Goal: Use online tool/utility: Utilize a website feature to perform a specific function

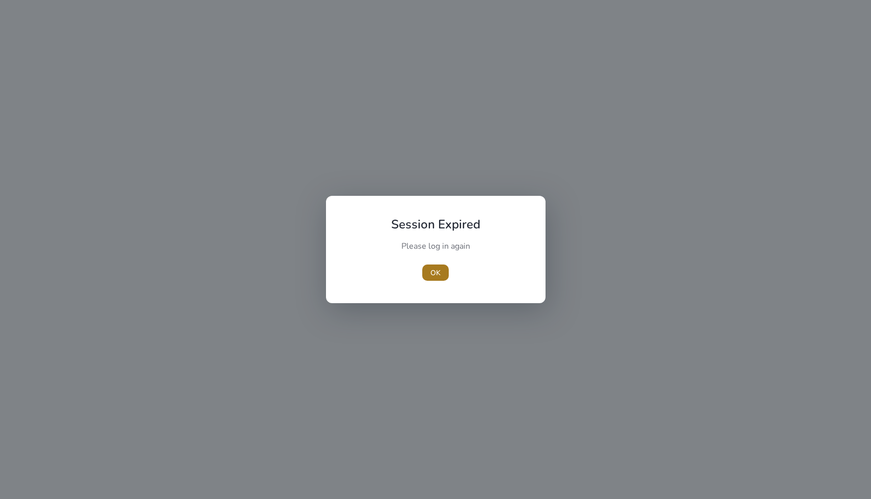
click at [441, 270] on span "button" at bounding box center [435, 273] width 26 height 24
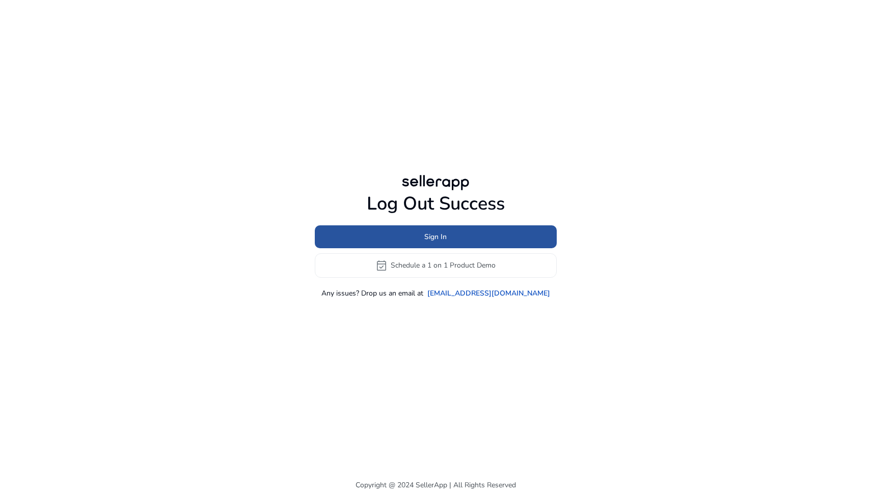
click at [405, 233] on span at bounding box center [436, 237] width 242 height 24
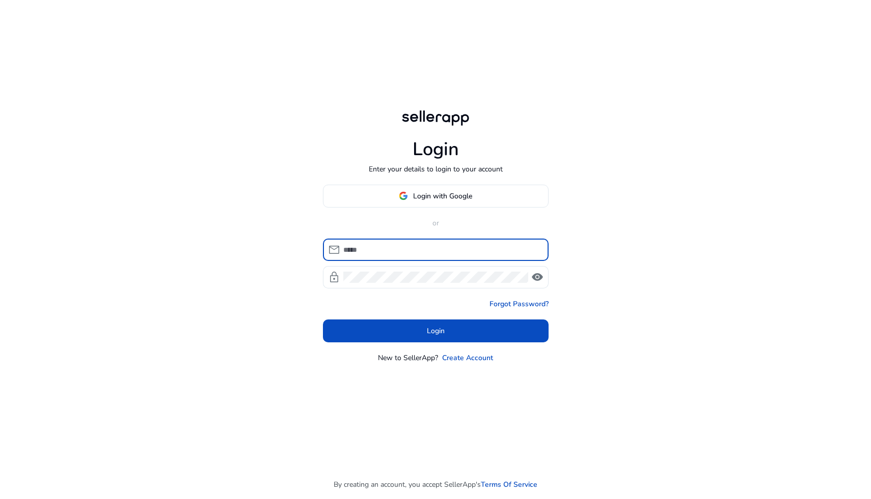
type input "**********"
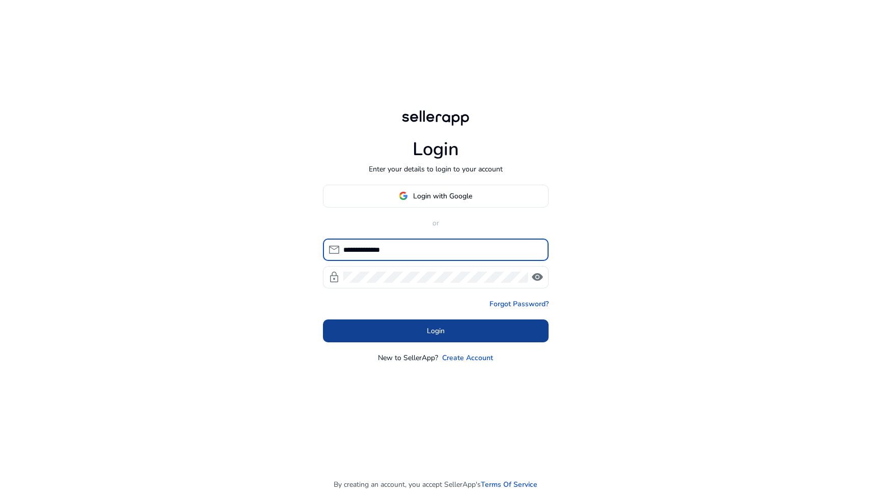
click at [427, 330] on span "Login" at bounding box center [436, 331] width 18 height 11
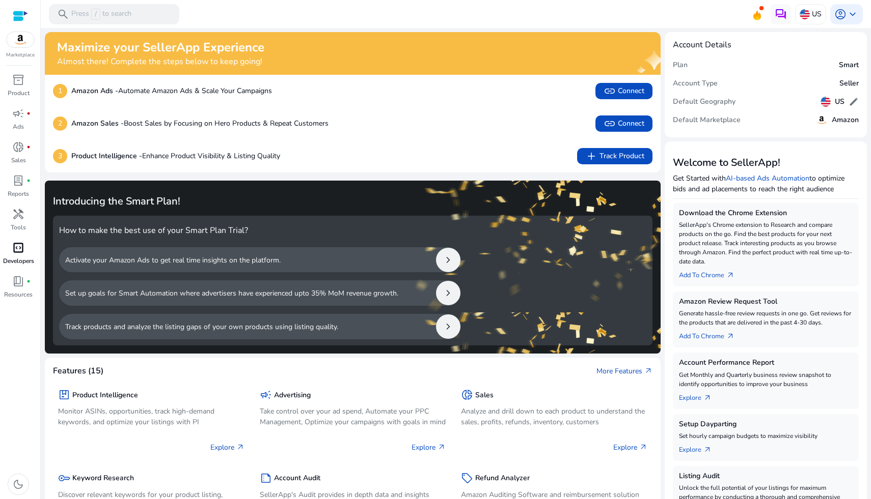
click at [21, 252] on span "code_blocks" at bounding box center [18, 248] width 12 height 12
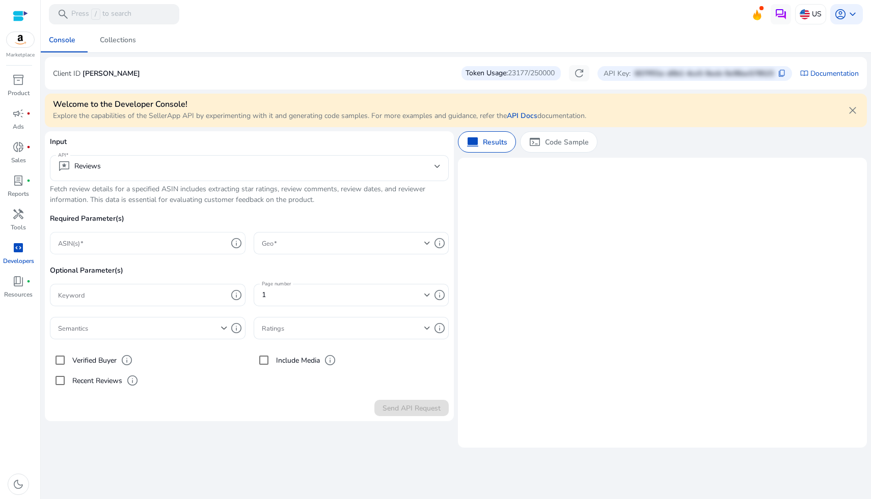
click at [190, 246] on input "ASIN(s)" at bounding box center [142, 243] width 169 height 11
click at [176, 221] on p "Required Parameter(s)" at bounding box center [249, 222] width 399 height 19
click at [168, 168] on mat-select-trigger "reviews Reviews" at bounding box center [246, 166] width 376 height 12
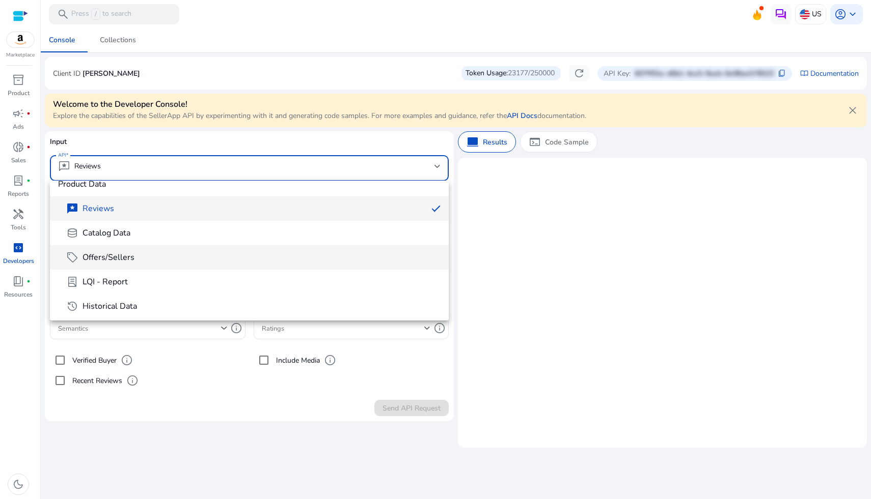
scroll to position [23, 0]
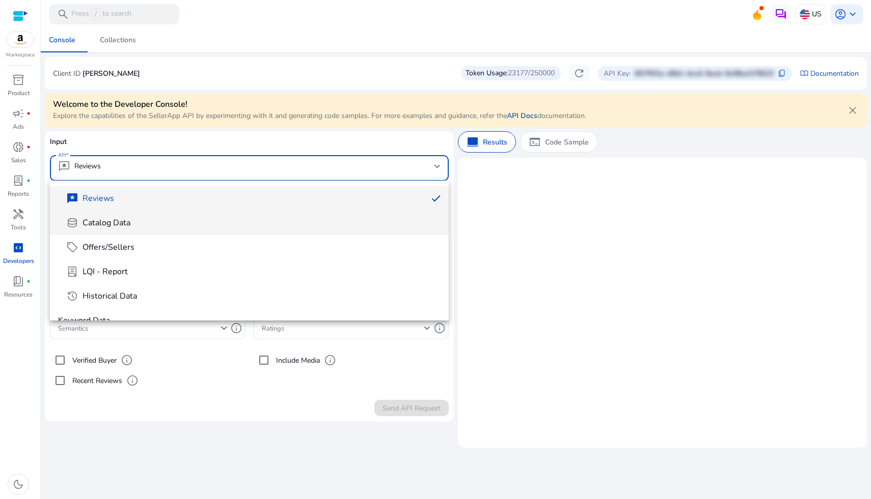
click at [171, 227] on span "database Catalog Data" at bounding box center [253, 223] width 374 height 12
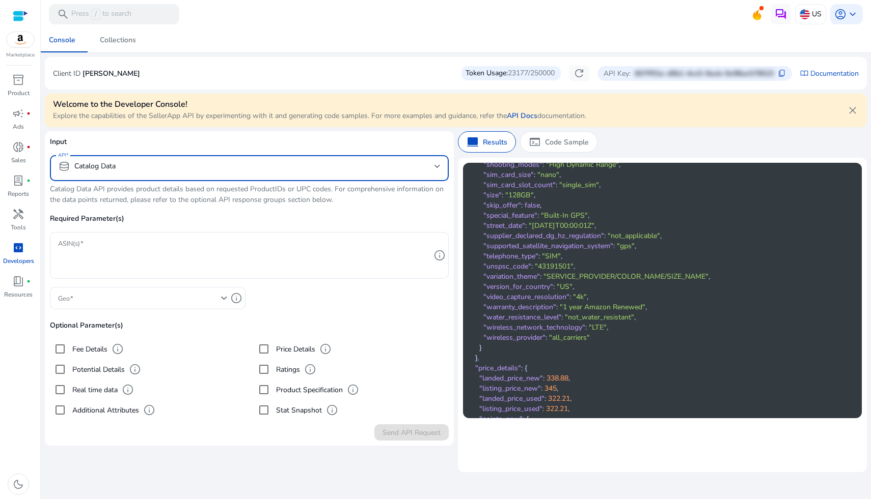
scroll to position [2414, 0]
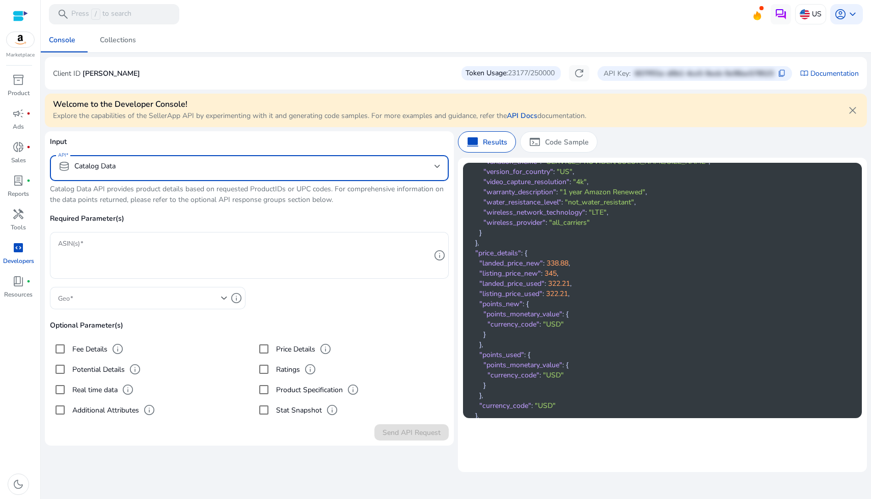
click at [171, 173] on mat-select "database Catalog Data" at bounding box center [249, 168] width 382 height 16
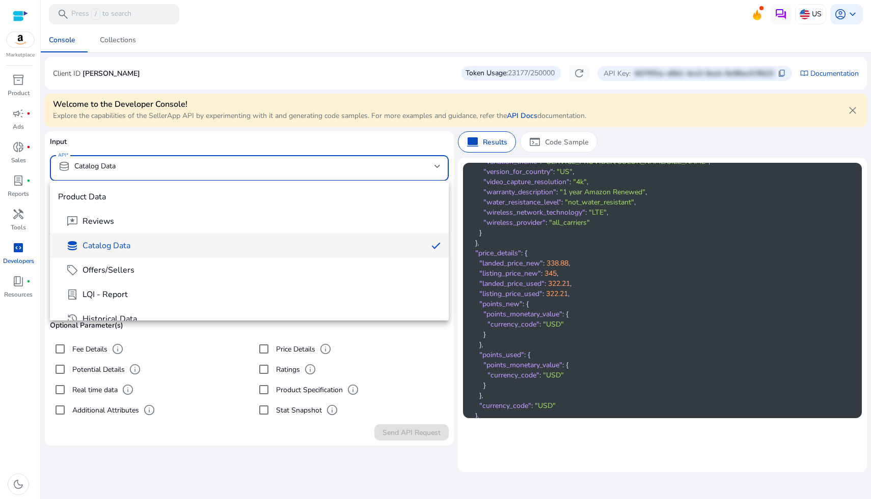
click at [171, 173] on div at bounding box center [435, 249] width 871 height 499
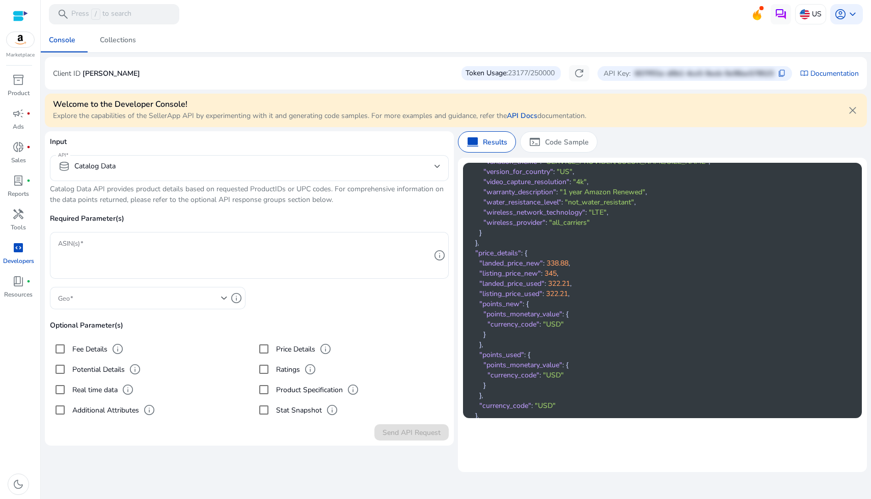
scroll to position [0, 0]
click at [548, 134] on div "terminal Code Sample" at bounding box center [558, 141] width 77 height 21
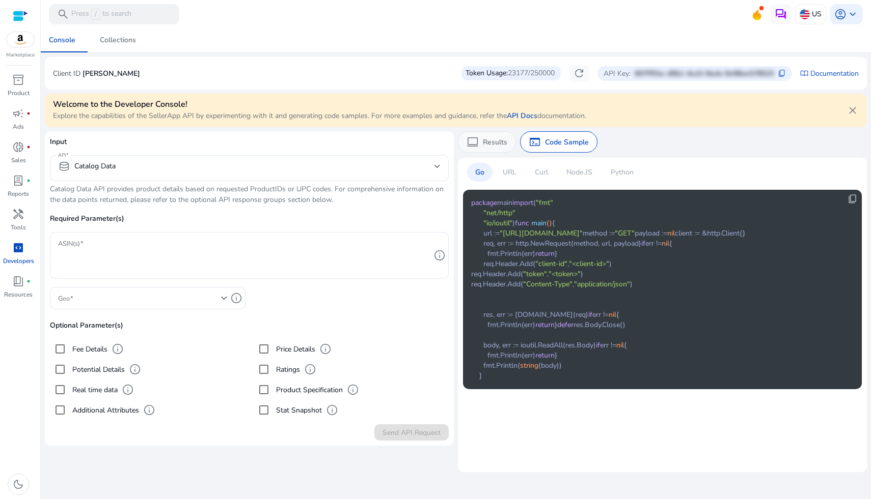
click at [489, 144] on p "Results" at bounding box center [495, 142] width 24 height 11
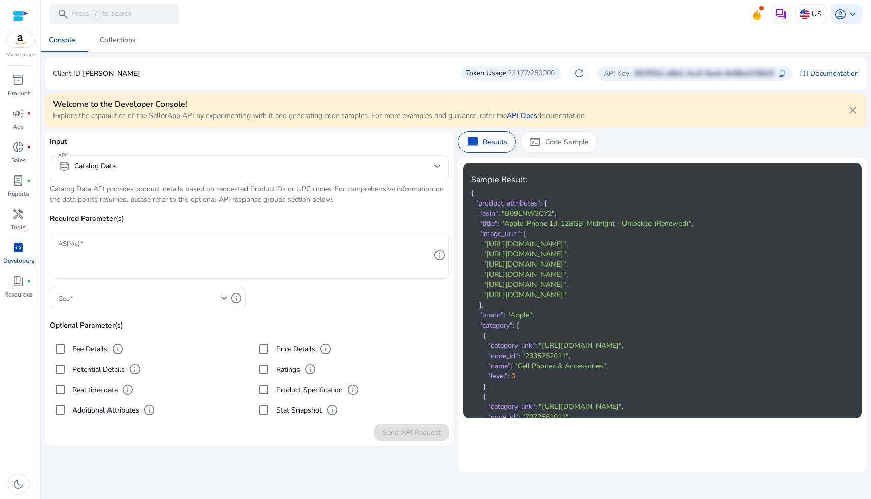
click at [216, 249] on textarea "ASIN(s)" at bounding box center [244, 255] width 372 height 37
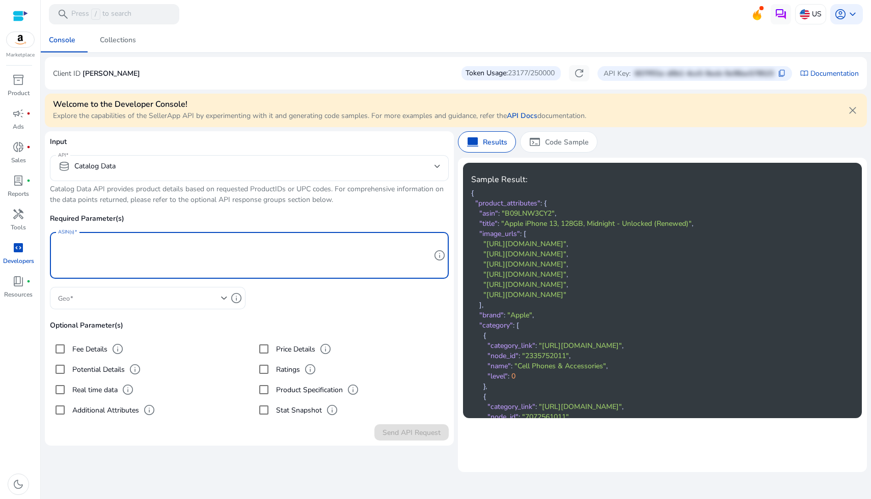
click at [199, 215] on p "Required Parameter(s)" at bounding box center [249, 222] width 399 height 19
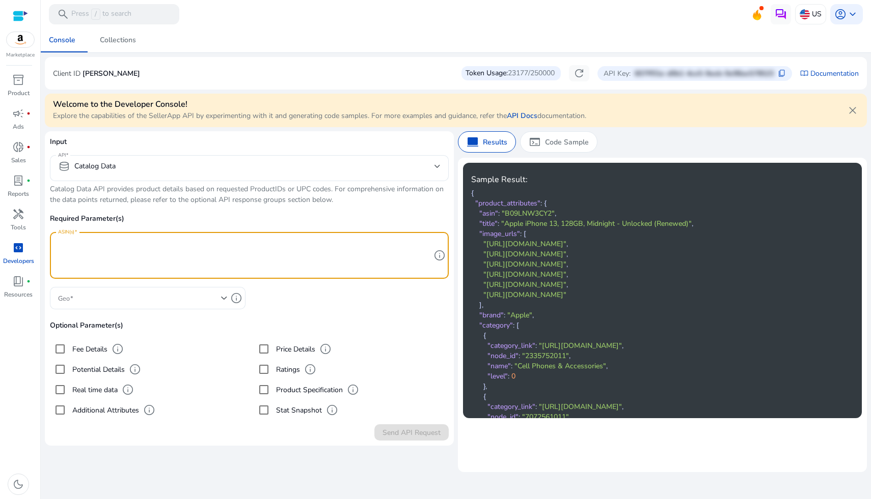
click at [208, 247] on textarea "ASIN(s)" at bounding box center [244, 255] width 372 height 37
click at [209, 215] on p "Required Parameter(s)" at bounding box center [249, 222] width 399 height 19
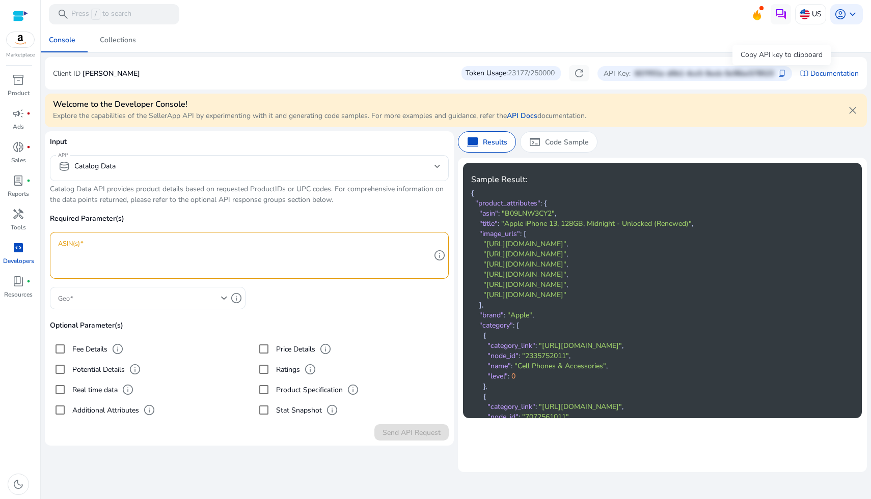
click at [780, 71] on span "content_copy" at bounding box center [782, 73] width 8 height 8
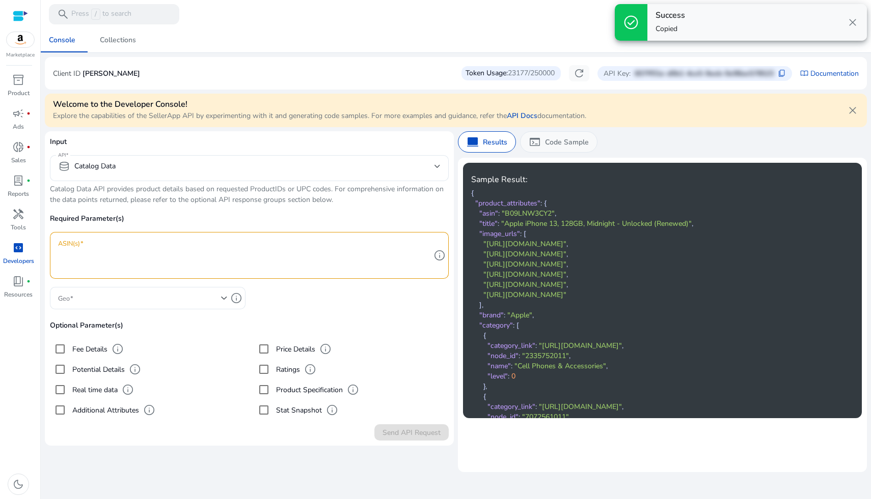
click at [538, 144] on span "terminal" at bounding box center [535, 142] width 12 height 12
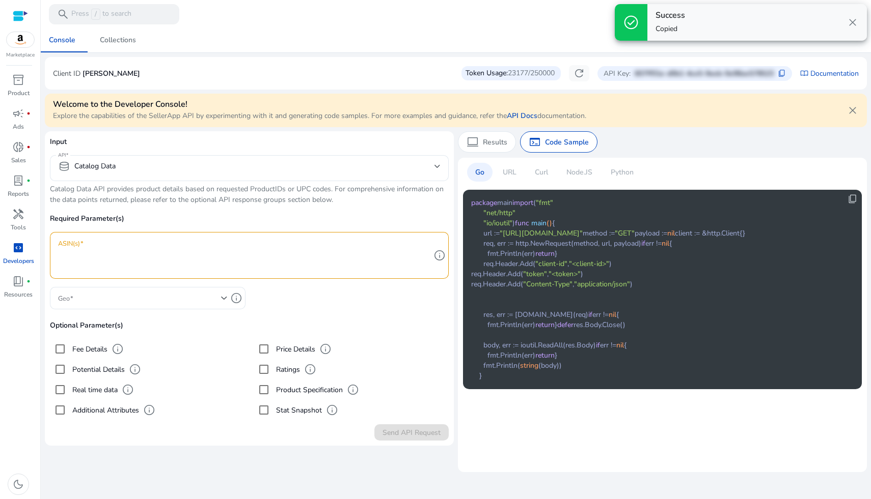
click at [542, 167] on p "Curl" at bounding box center [541, 172] width 13 height 11
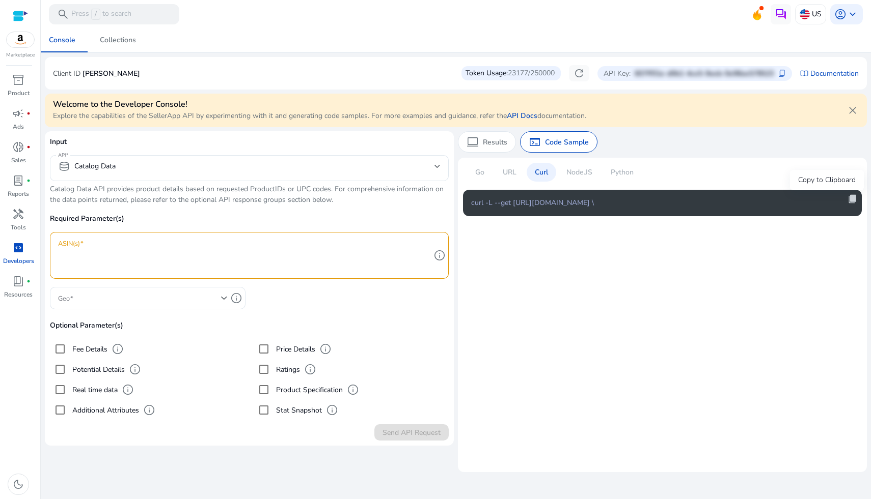
click at [853, 202] on span "content_copy" at bounding box center [852, 199] width 10 height 10
click at [816, 75] on link "Documentation" at bounding box center [834, 73] width 48 height 11
click at [500, 143] on p "Results" at bounding box center [495, 142] width 24 height 11
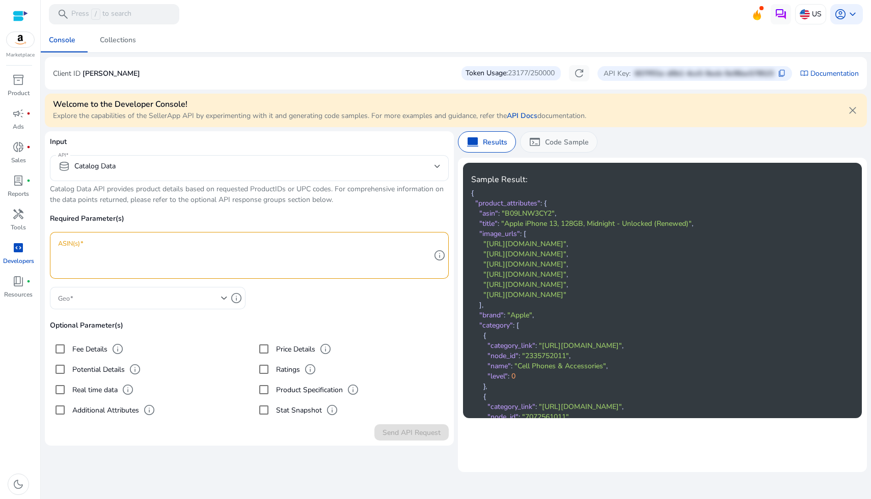
click at [549, 143] on p "Code Sample" at bounding box center [567, 142] width 44 height 11
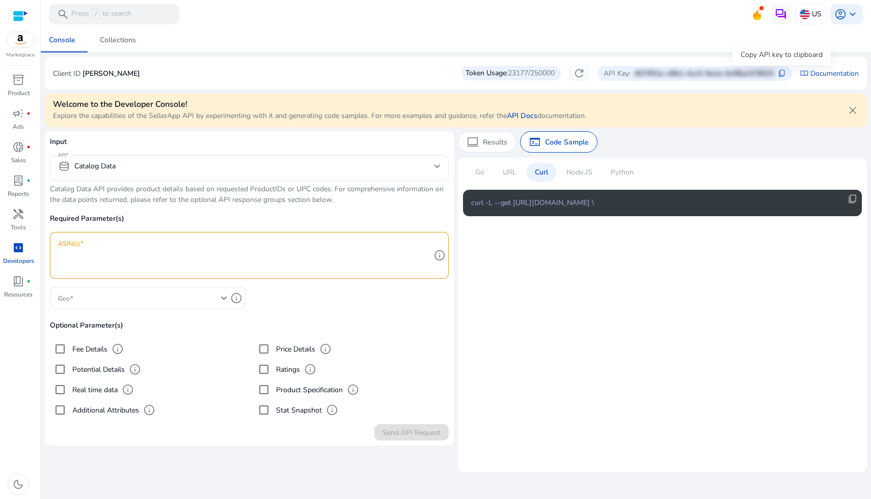
click at [778, 72] on span "content_copy" at bounding box center [782, 73] width 8 height 8
click at [845, 13] on span "account_circle" at bounding box center [840, 14] width 12 height 12
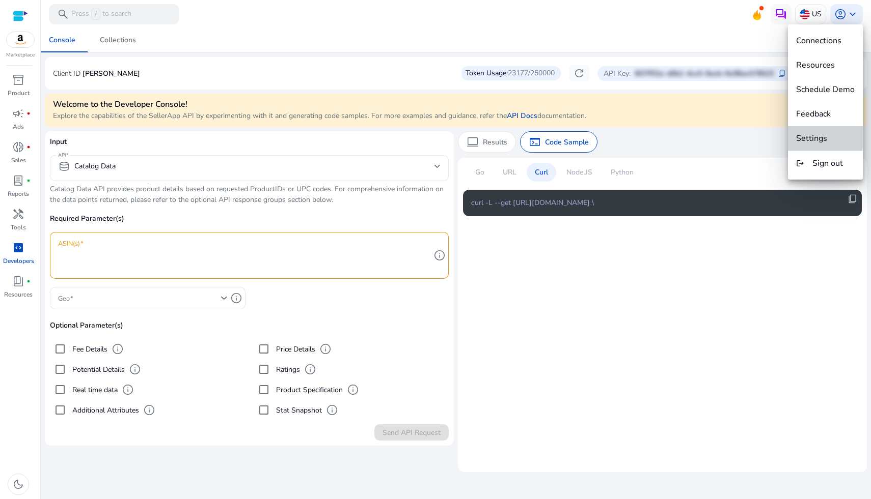
click at [810, 131] on button "Settings" at bounding box center [825, 138] width 75 height 24
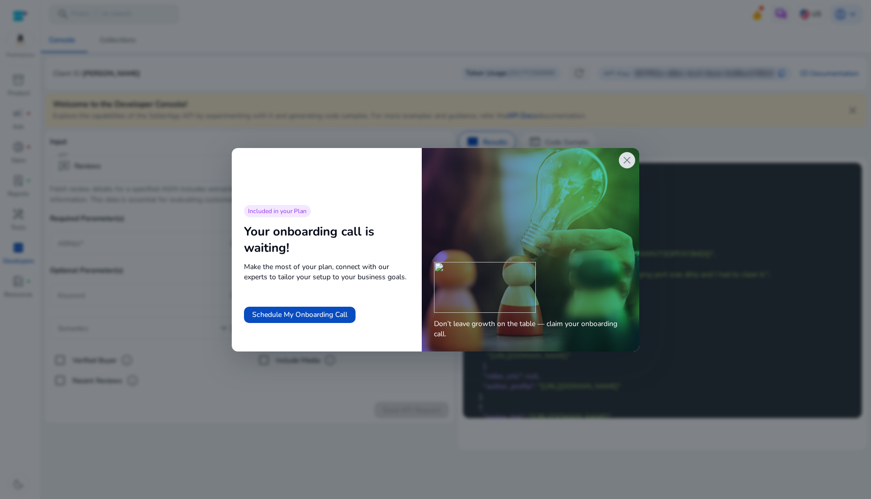
click at [628, 161] on span "close" at bounding box center [627, 160] width 12 height 12
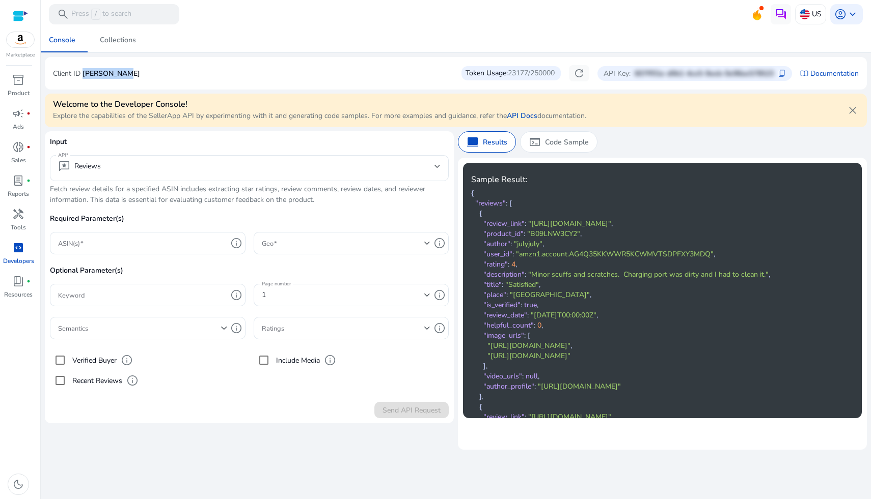
drag, startPoint x: 120, startPoint y: 71, endPoint x: 83, endPoint y: 75, distance: 37.4
click at [83, 75] on div "Client ID jake-jarvio Token Usage: 23177/250000 refresh API Key: 607ff01e-d0b1-…" at bounding box center [456, 73] width 806 height 16
copy p "[PERSON_NAME]"
click at [545, 143] on p "Code Sample" at bounding box center [567, 142] width 44 height 11
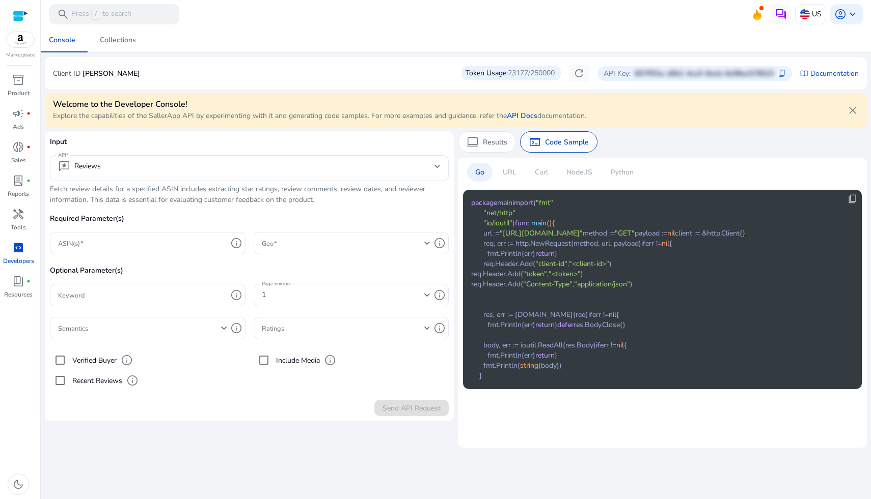
click at [547, 172] on p "Curl" at bounding box center [541, 172] width 13 height 11
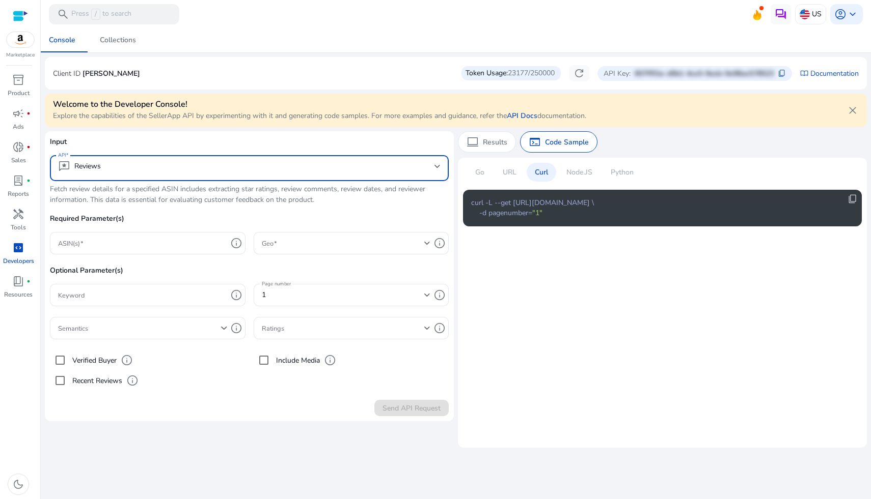
click at [241, 173] on mat-select "reviews Reviews" at bounding box center [249, 168] width 382 height 16
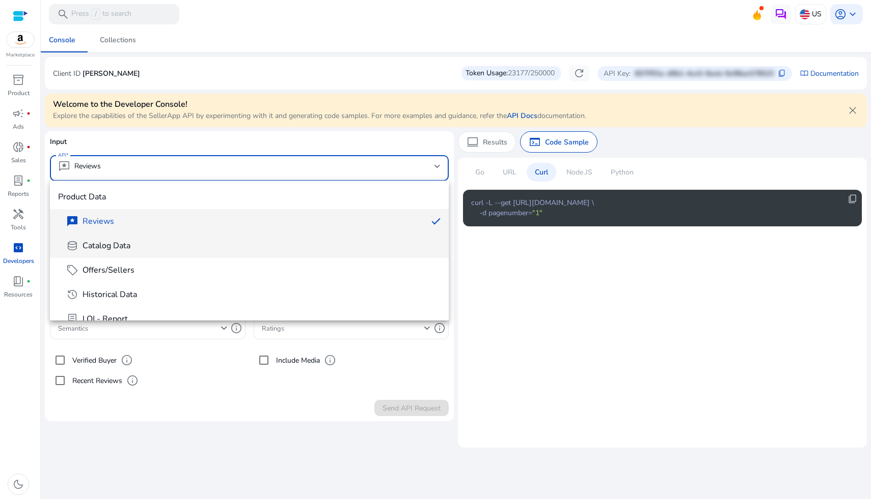
click at [199, 254] on mat-option "database Catalog Data" at bounding box center [249, 246] width 399 height 24
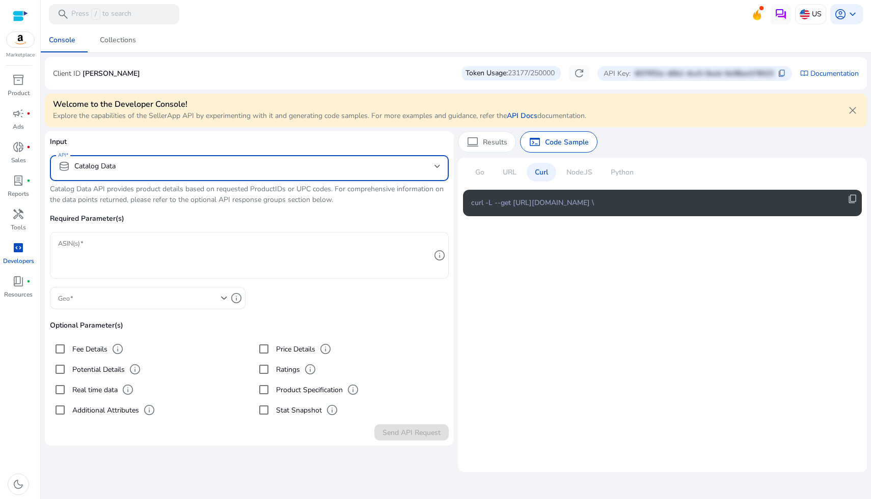
click at [157, 258] on textarea "ASIN(s)" at bounding box center [244, 255] width 372 height 37
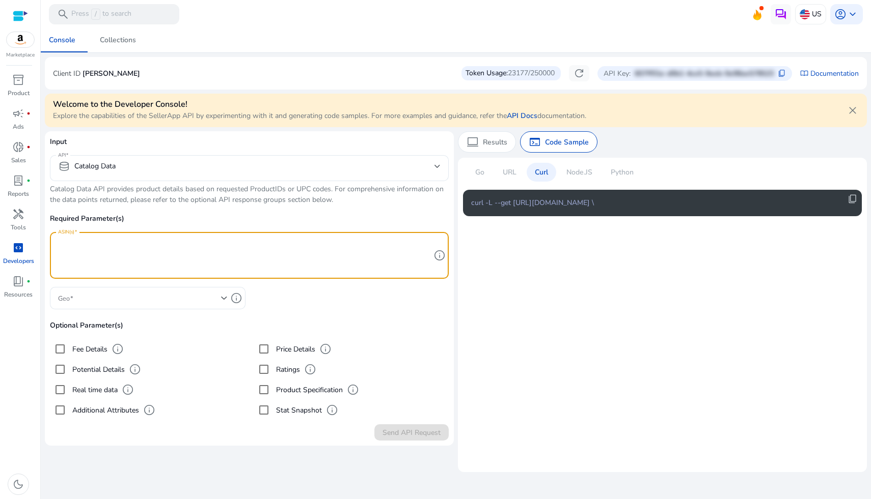
paste textarea "**********"
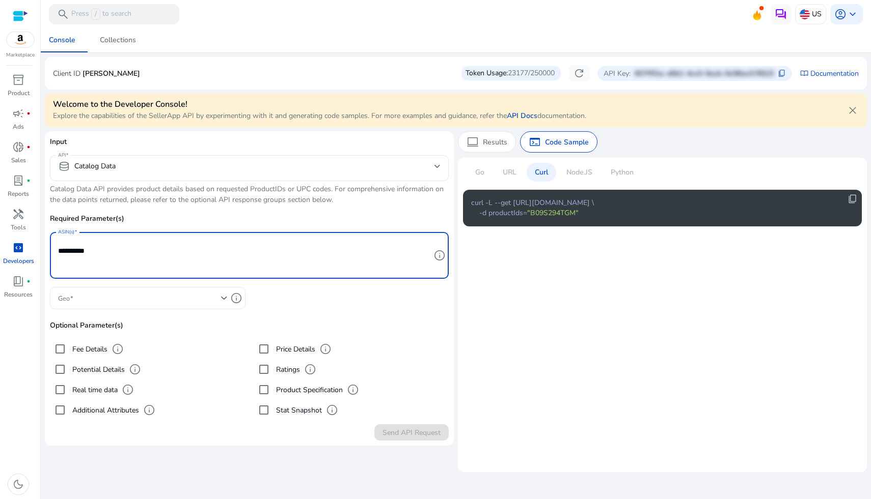
type textarea "**********"
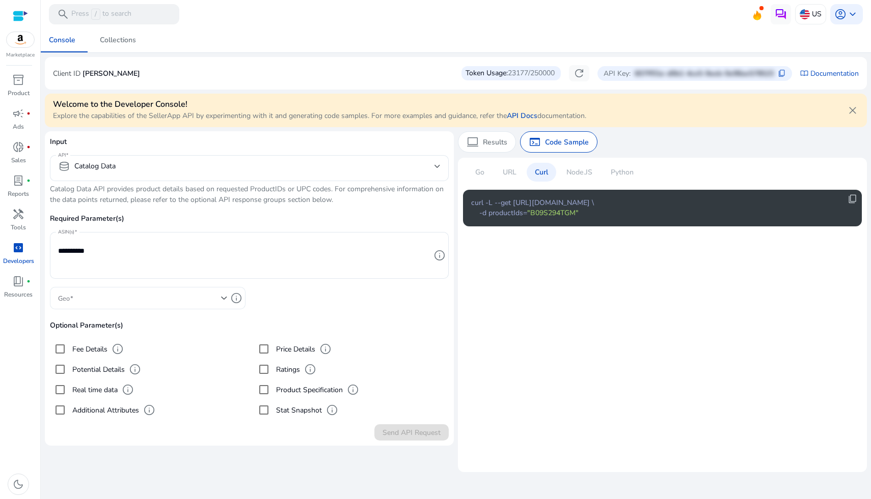
click at [216, 307] on div at bounding box center [142, 298] width 169 height 22
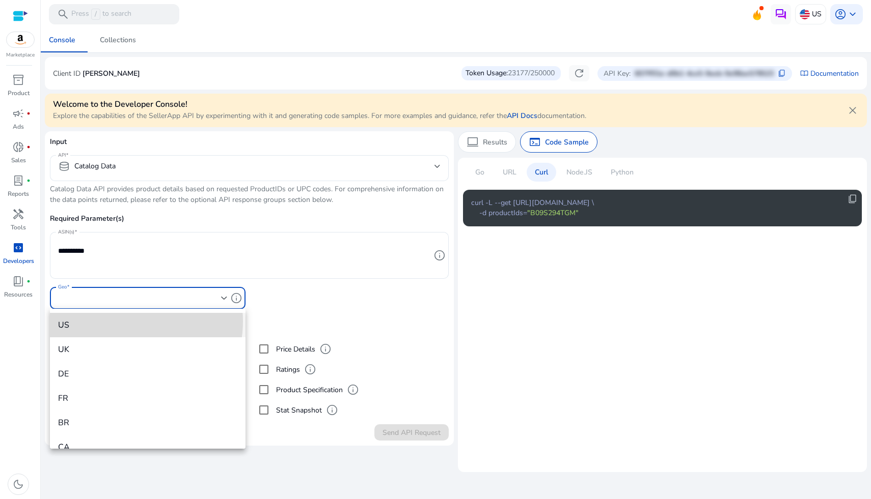
click at [128, 322] on span "US" at bounding box center [147, 325] width 179 height 11
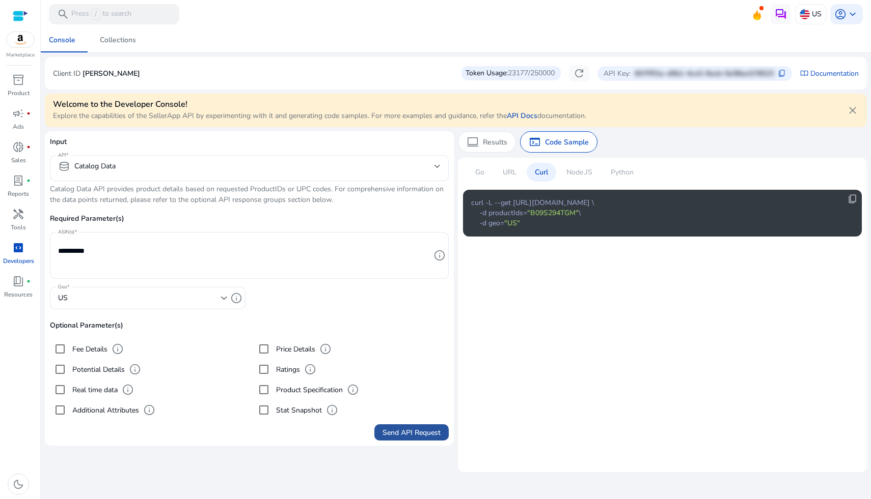
click at [406, 428] on span "Send API Request" at bounding box center [411, 433] width 58 height 11
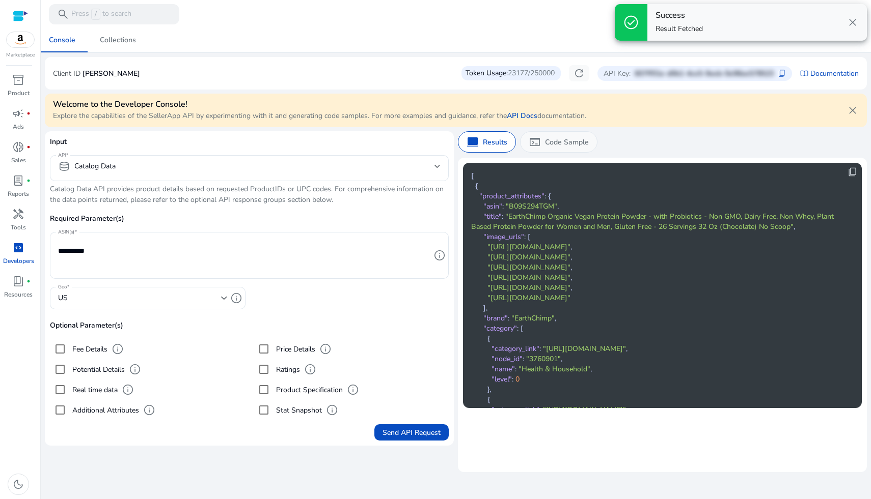
click at [544, 147] on div "terminal Code Sample" at bounding box center [558, 141] width 77 height 21
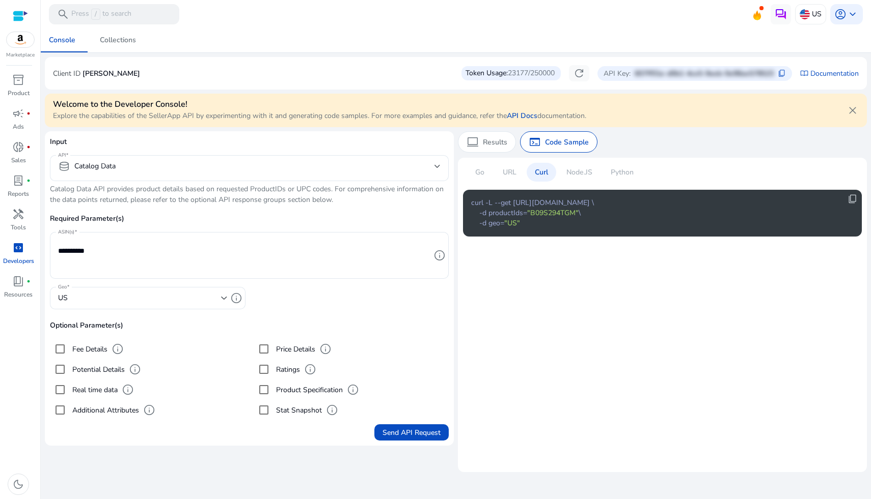
click at [575, 172] on p "Node.JS" at bounding box center [579, 172] width 26 height 11
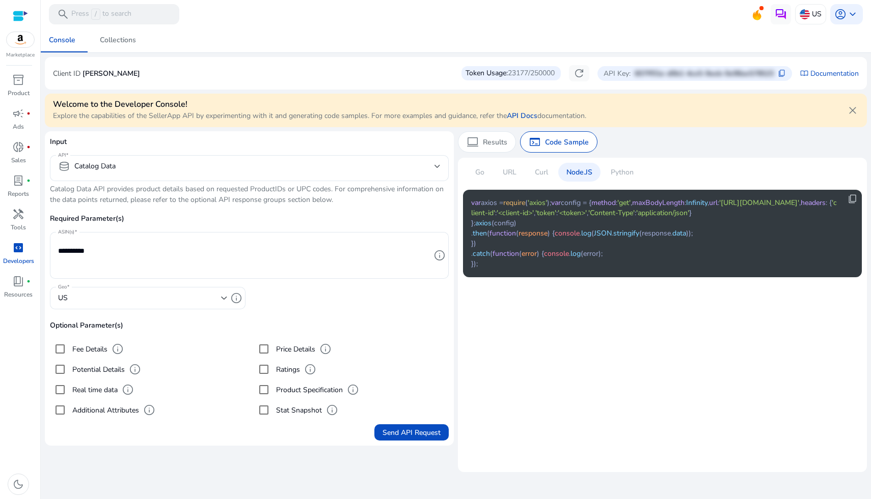
click at [612, 173] on p "Python" at bounding box center [621, 172] width 23 height 11
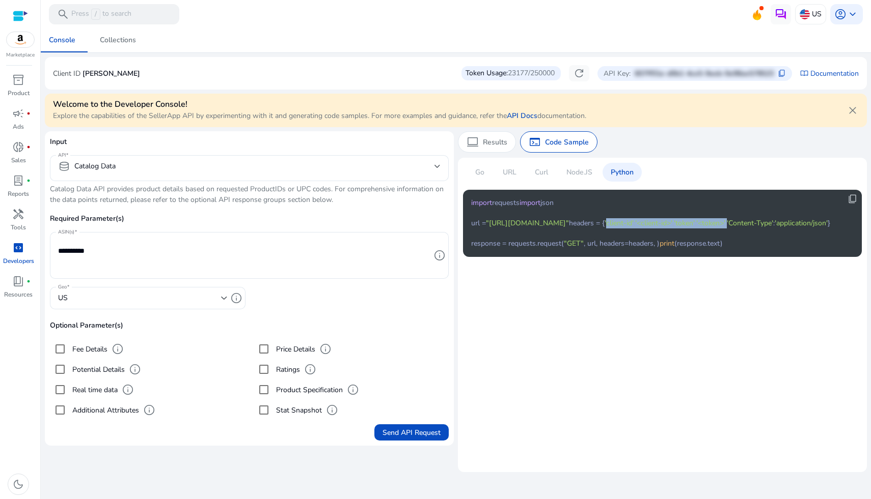
drag, startPoint x: 532, startPoint y: 275, endPoint x: 476, endPoint y: 265, distance: 56.9
click at [476, 249] on code "import requests import json url = "[URL][DOMAIN_NAME]" headers = { 'client-id' …" at bounding box center [650, 223] width 359 height 51
copy code "client-id' : '<client-id>' , 'token' : '<token>' ,"
click at [529, 249] on code "import requests import json url = "[URL][DOMAIN_NAME]" headers = { 'client-id' …" at bounding box center [650, 223] width 359 height 51
drag, startPoint x: 533, startPoint y: 274, endPoint x: 463, endPoint y: 264, distance: 70.4
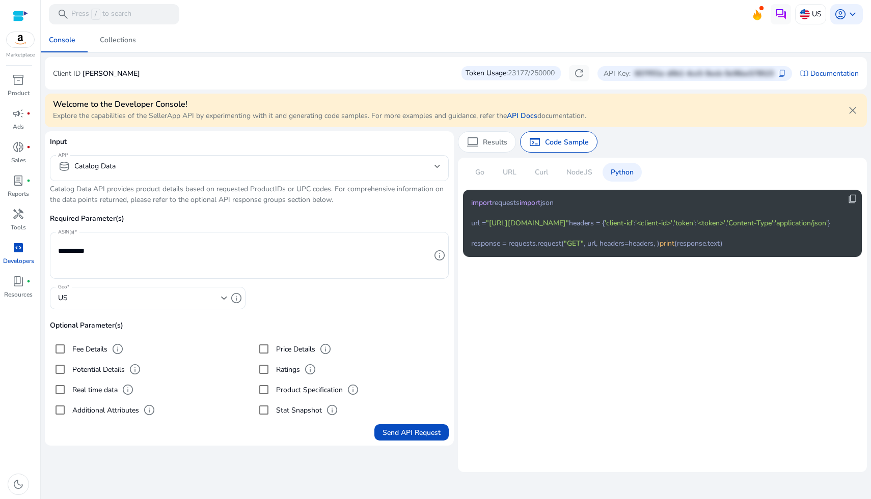
click at [463, 257] on div "content_copy import requests import json url = "[URL][DOMAIN_NAME]" headers = {…" at bounding box center [662, 223] width 399 height 67
copy code "'client-id' : '<client-id>' , 'token' : '<token>' ,"
click at [109, 67] on div "Client ID jake-jarvio Token Usage: 23177/250000 refresh API Key: 607ff01e-d0b1-…" at bounding box center [456, 73] width 806 height 16
drag, startPoint x: 118, startPoint y: 74, endPoint x: 82, endPoint y: 74, distance: 35.6
click at [82, 74] on div "Client ID jake-jarvio Token Usage: 23177/250000 refresh API Key: 607ff01e-d0b1-…" at bounding box center [456, 73] width 806 height 16
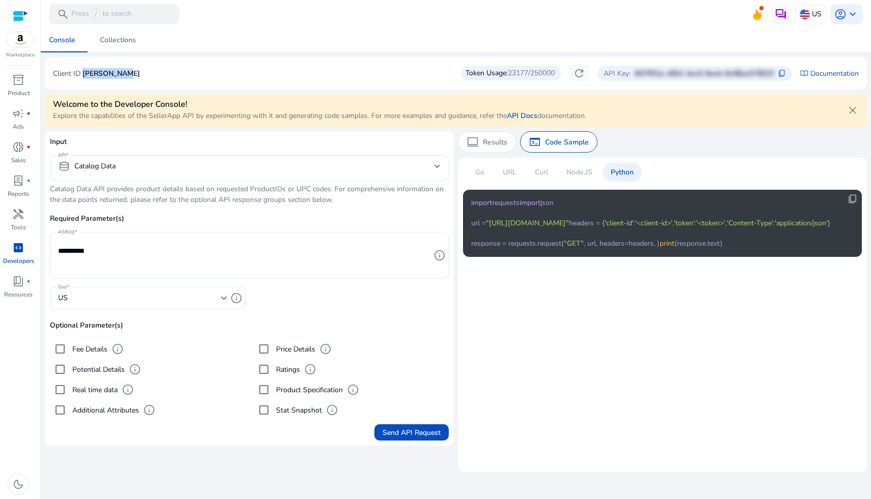
copy p "[PERSON_NAME]"
click at [551, 177] on div "Curl" at bounding box center [541, 172] width 30 height 19
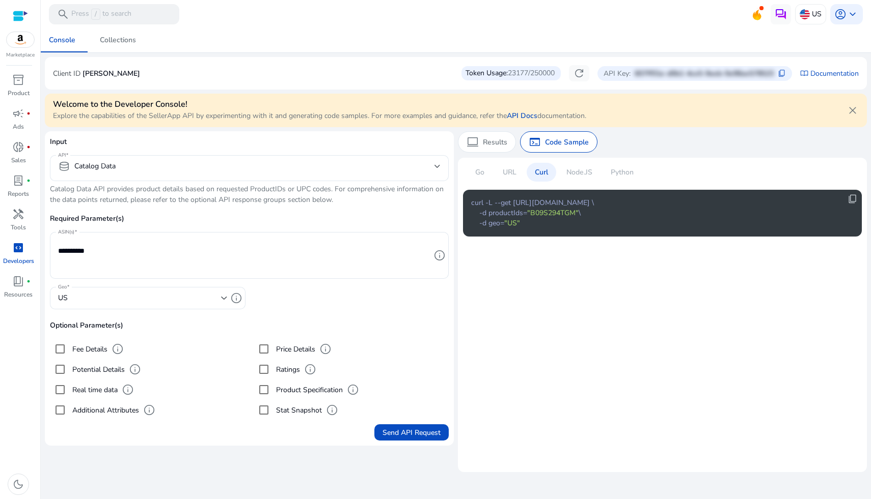
click at [477, 180] on div "Go" at bounding box center [479, 172] width 25 height 19
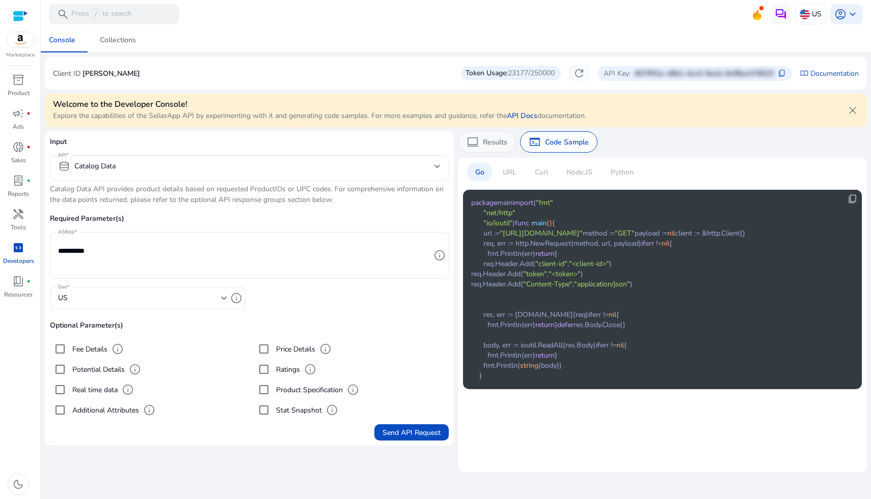
click at [488, 148] on div "computer Results" at bounding box center [487, 141] width 58 height 21
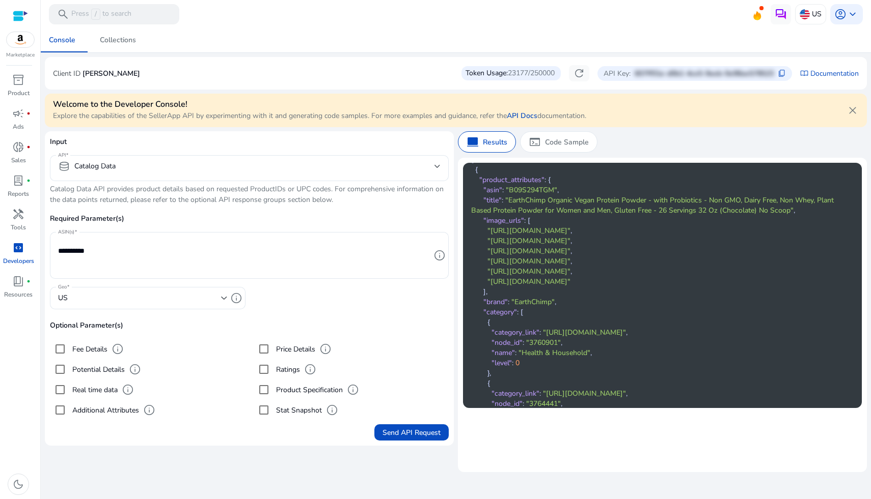
scroll to position [18, 0]
click at [549, 151] on div "terminal Code Sample" at bounding box center [558, 141] width 77 height 21
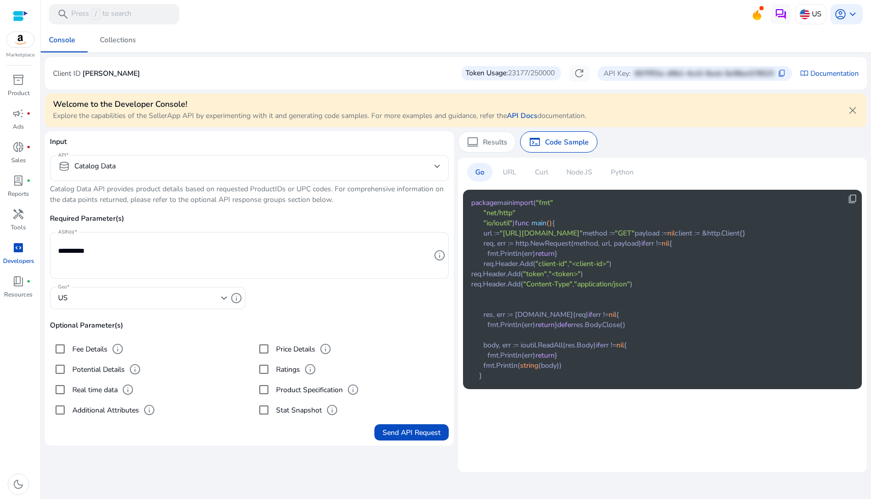
scroll to position [11, 0]
click at [538, 171] on p "Curl" at bounding box center [541, 172] width 13 height 11
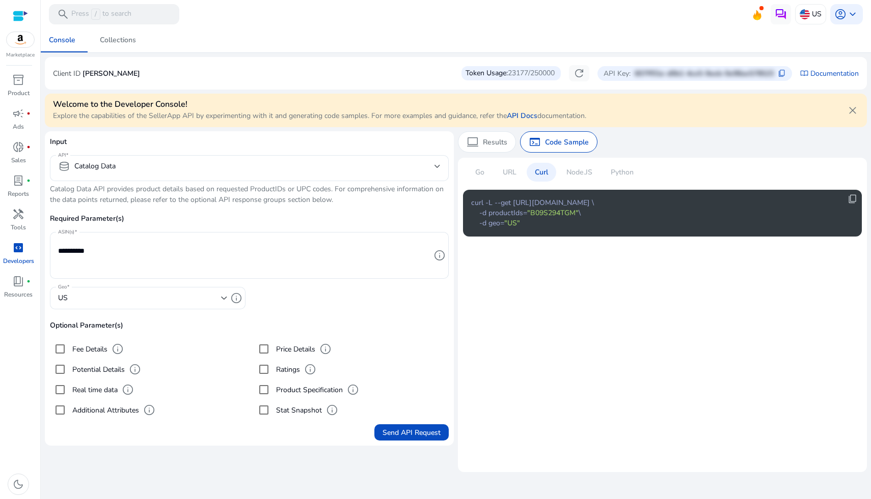
scroll to position [0, 0]
click at [851, 198] on span "content_copy" at bounding box center [852, 199] width 10 height 10
click at [779, 72] on span "content_copy" at bounding box center [782, 73] width 8 height 8
drag, startPoint x: 118, startPoint y: 73, endPoint x: 81, endPoint y: 73, distance: 36.2
click at [81, 73] on div "Client ID jake-jarvio Token Usage: 23177/250000 refresh API Key: 607ff01e-d0b1-…" at bounding box center [456, 73] width 806 height 16
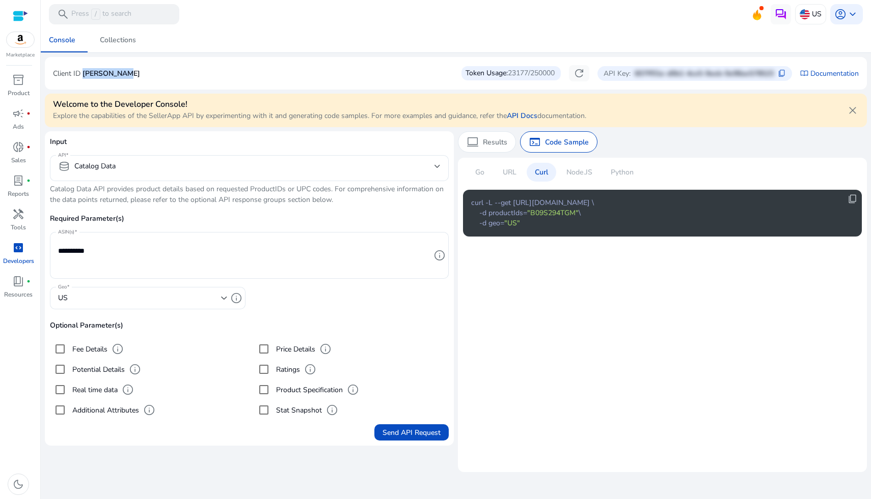
copy div "[PERSON_NAME]"
